Goal: Check status: Check status

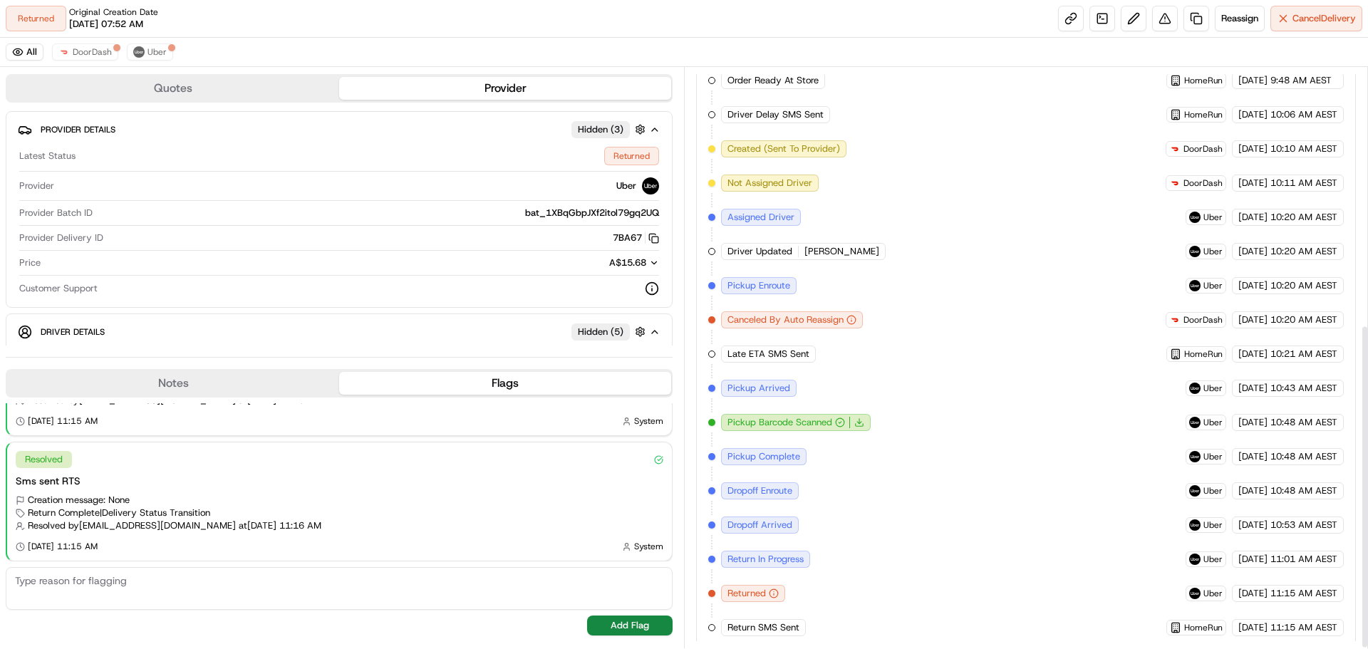
scroll to position [460, 0]
